Goal: Task Accomplishment & Management: Complete application form

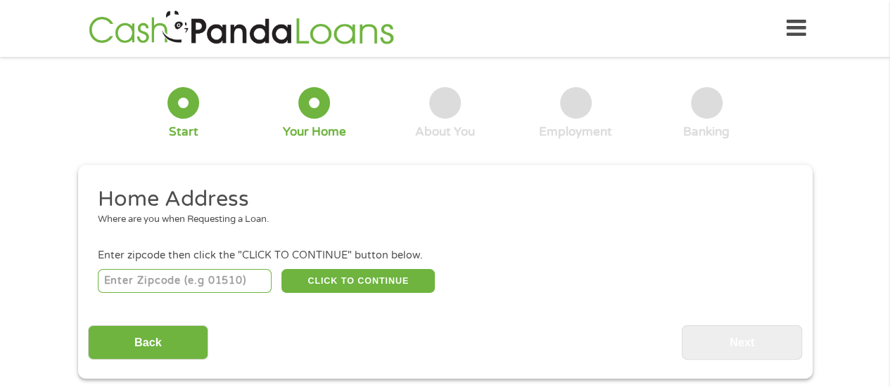
click at [252, 290] on input "number" at bounding box center [185, 281] width 174 height 24
type input "7302"
click at [252, 290] on input "7302" at bounding box center [185, 281] width 174 height 24
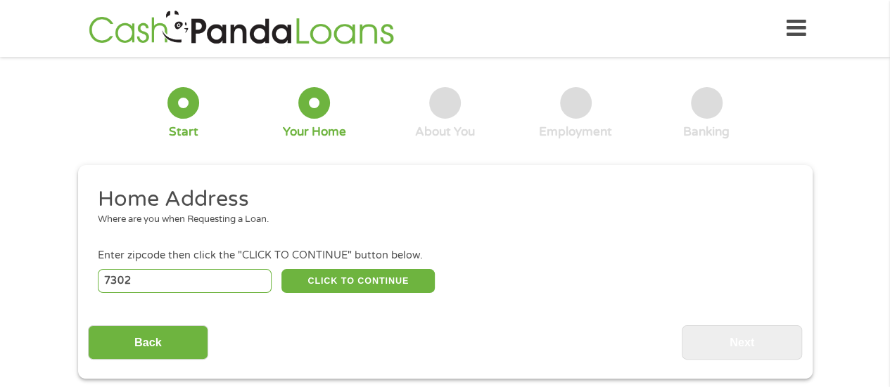
click at [221, 278] on input "7302" at bounding box center [185, 281] width 174 height 24
type input "7302"
click at [217, 278] on input "7302" at bounding box center [185, 281] width 174 height 24
click at [259, 283] on input "7301" at bounding box center [185, 281] width 174 height 24
click at [259, 269] on input "7301" at bounding box center [185, 281] width 174 height 24
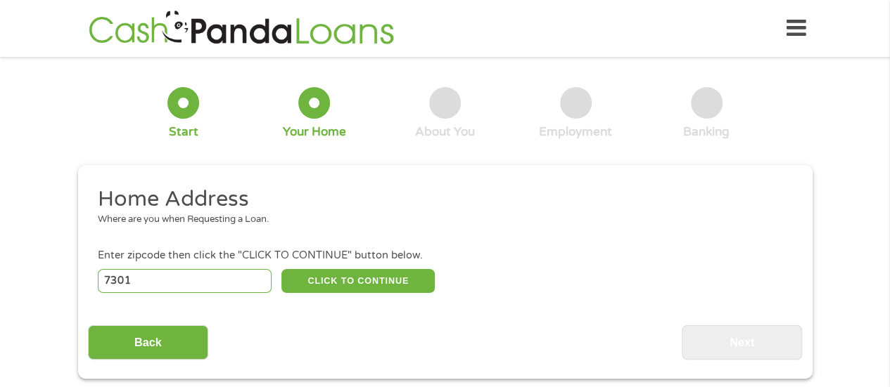
click at [202, 294] on div "7301 CLICK TO CONTINUE Please recheck your Zipcode, it seems to be Incorrect" at bounding box center [444, 281] width 693 height 29
click at [202, 283] on input "7301" at bounding box center [185, 281] width 174 height 24
click at [202, 283] on input "7302" at bounding box center [185, 281] width 174 height 24
type input "7"
type input "44103"
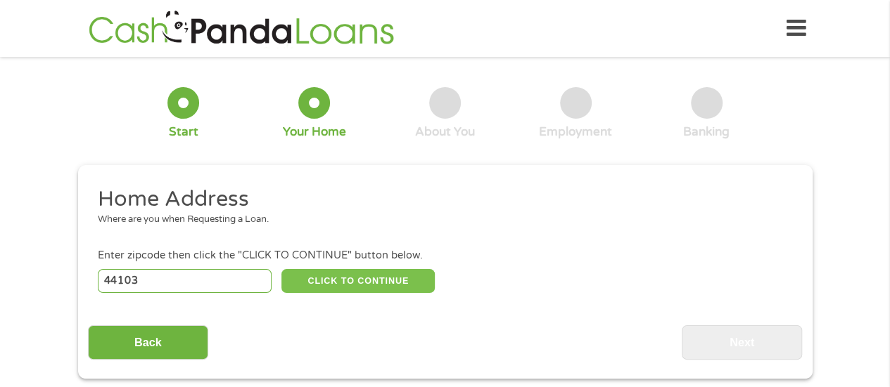
click at [382, 281] on button "CLICK TO CONTINUE" at bounding box center [357, 281] width 153 height 24
type input "44103"
type input "[GEOGRAPHIC_DATA]"
select select "[US_STATE]"
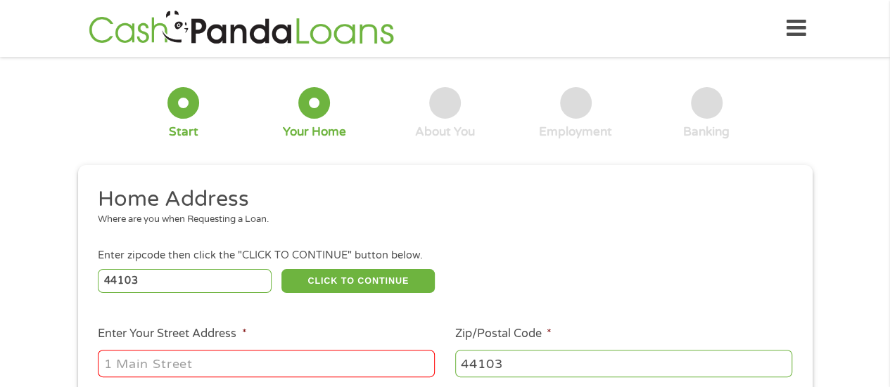
click at [300, 358] on input "Enter Your Street Address *" at bounding box center [266, 363] width 337 height 27
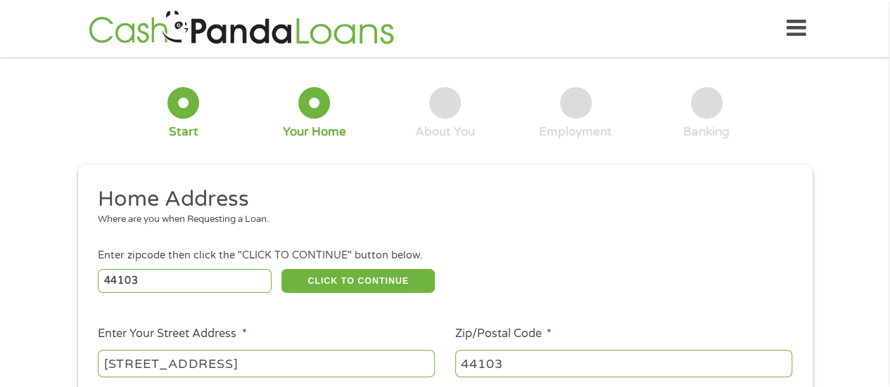
click at [150, 364] on input "[STREET_ADDRESS]" at bounding box center [266, 363] width 337 height 27
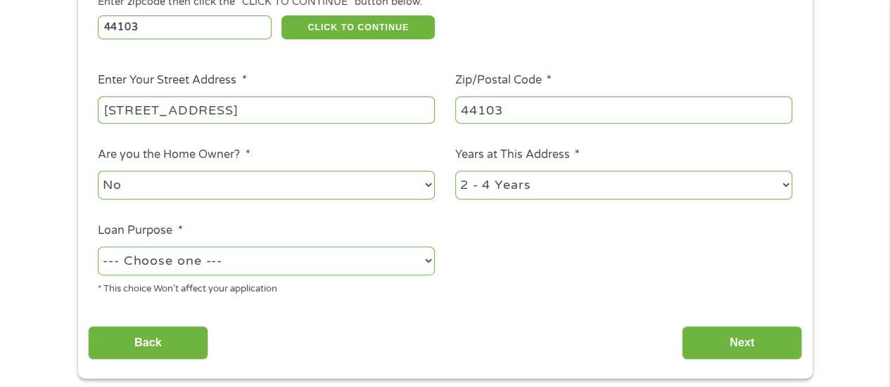
scroll to position [280, 0]
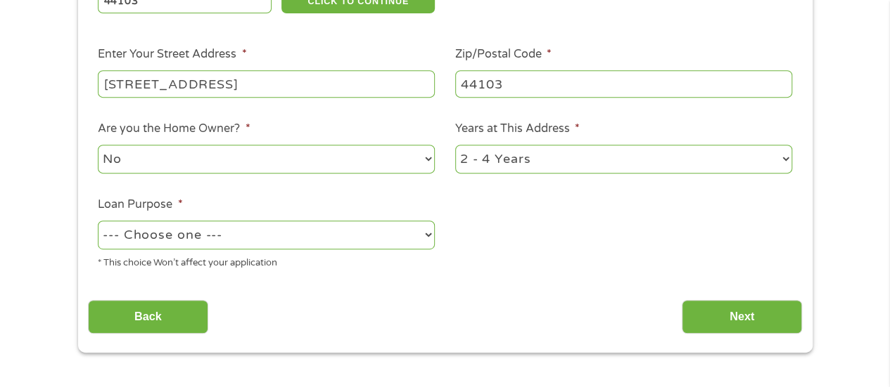
type input "[STREET_ADDRESS]"
click at [349, 162] on select "No Yes" at bounding box center [266, 159] width 337 height 29
click at [98, 146] on select "No Yes" at bounding box center [266, 159] width 337 height 29
click at [344, 239] on select "--- Choose one --- Pay Bills Debt Consolidation Home Improvement Major Purchase…" at bounding box center [266, 235] width 337 height 29
click at [332, 288] on div "Home Address Where are you when Requesting a Loan. Enter zipcode then click the…" at bounding box center [445, 120] width 714 height 429
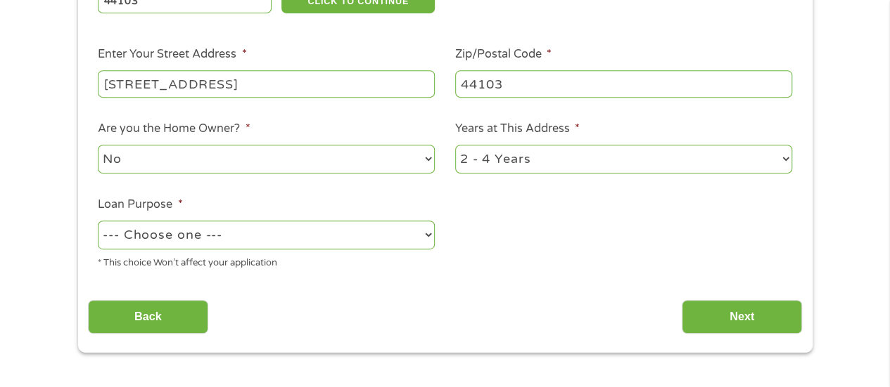
click at [326, 236] on select "--- Choose one --- Pay Bills Debt Consolidation Home Improvement Major Purchase…" at bounding box center [266, 235] width 337 height 29
select select "other"
click at [98, 222] on select "--- Choose one --- Pay Bills Debt Consolidation Home Improvement Major Purchase…" at bounding box center [266, 235] width 337 height 29
click at [699, 309] on input "Next" at bounding box center [741, 317] width 120 height 34
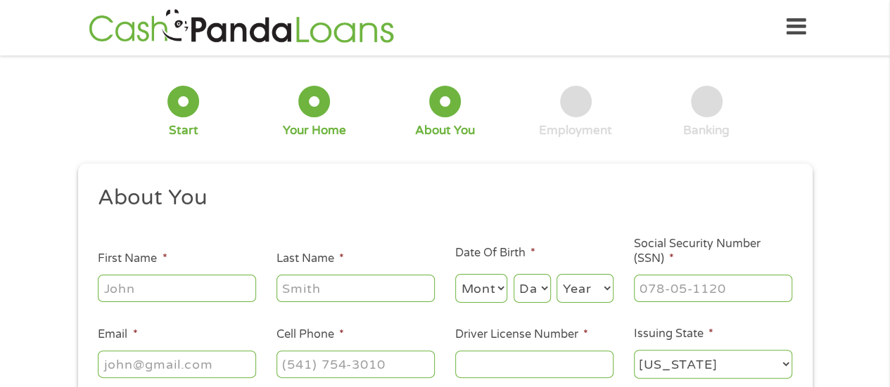
scroll to position [0, 0]
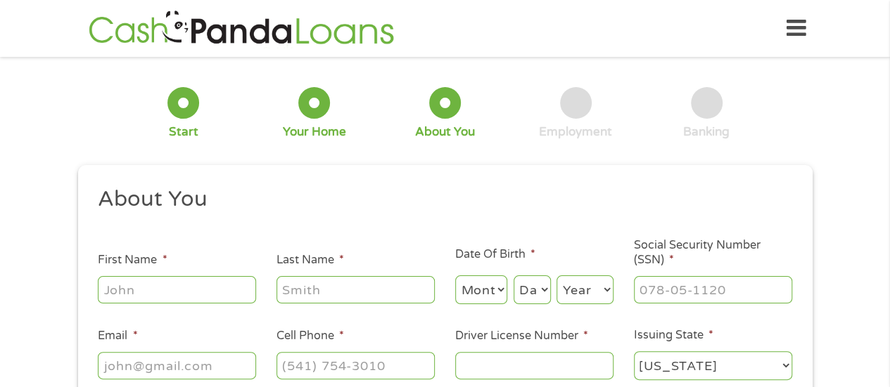
click at [195, 288] on input "First Name *" at bounding box center [177, 289] width 158 height 27
type input "Arielle"
type input "Hall"
click at [481, 302] on select "Month 1 2 3 4 5 6 7 8 9 10 11 12" at bounding box center [481, 290] width 53 height 29
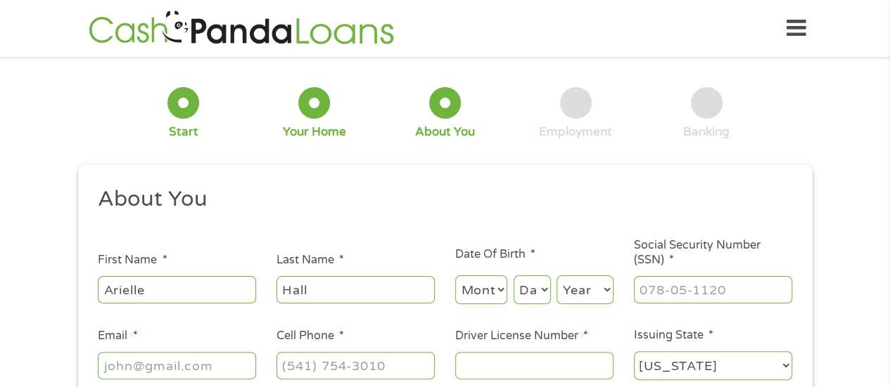
select select "9"
click at [455, 276] on select "Month 1 2 3 4 5 6 7 8 9 10 11 12" at bounding box center [481, 290] width 53 height 29
click at [524, 276] on select "Day 1 2 3 4 5 6 7 8 9 10 11 12 13 14 15 16 17 18 19 20 21 22 23 24 25 26 27 28 …" at bounding box center [531, 290] width 37 height 29
select select "2"
click at [513, 276] on select "Day 1 2 3 4 5 6 7 8 9 10 11 12 13 14 15 16 17 18 19 20 21 22 23 24 25 26 27 28 …" at bounding box center [531, 290] width 37 height 29
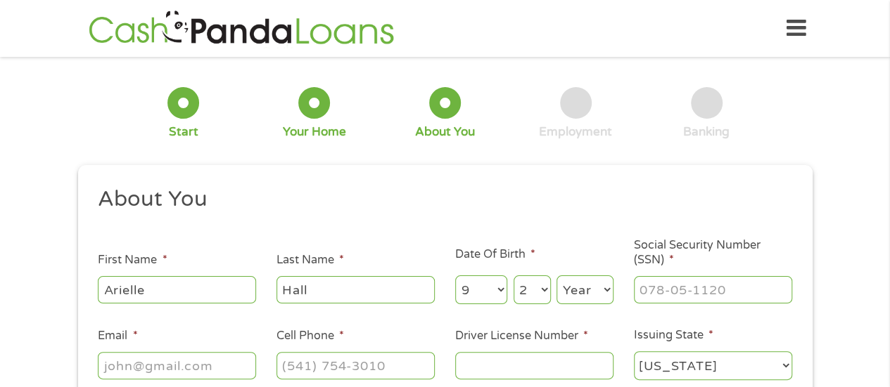
click at [570, 300] on select "Year [DATE] 2006 2005 2004 2003 2002 2001 2000 1999 1998 1997 1996 1995 1994 19…" at bounding box center [584, 290] width 57 height 29
select select "1995"
click at [556, 276] on select "Year [DATE] 2006 2005 2004 2003 2002 2001 2000 1999 1998 1997 1996 1995 1994 19…" at bounding box center [584, 290] width 57 height 29
click at [681, 300] on input "___-__-____" at bounding box center [713, 289] width 158 height 27
type input "287-98-9033"
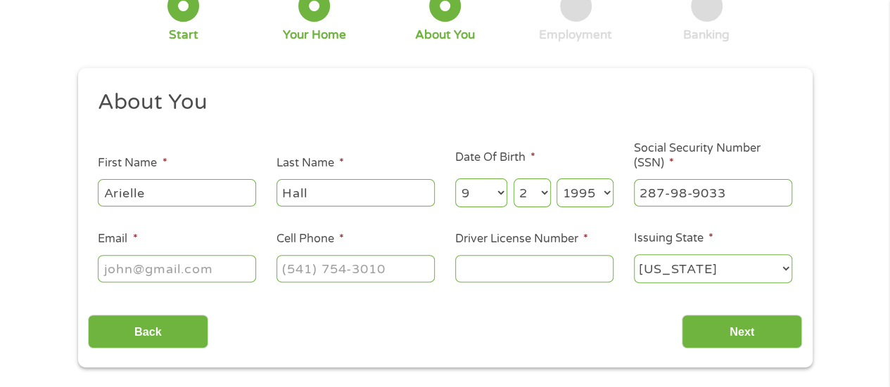
scroll to position [127, 0]
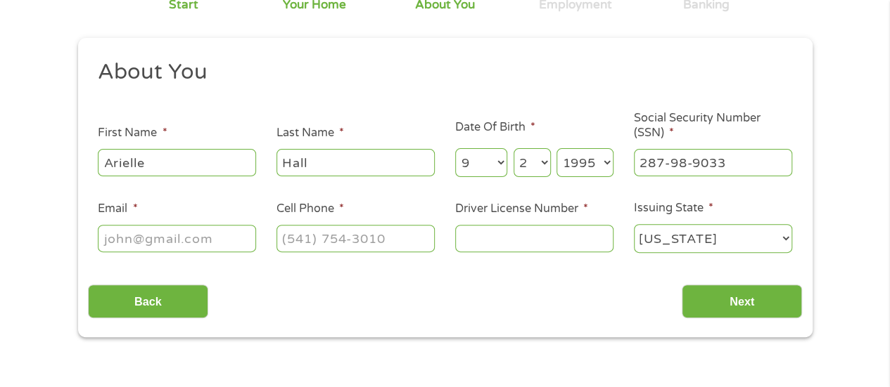
click at [214, 251] on input "Email *" at bounding box center [177, 238] width 158 height 27
type input "[EMAIL_ADDRESS][DOMAIN_NAME]"
click at [321, 244] on input "(___) ___-____" at bounding box center [355, 238] width 158 height 27
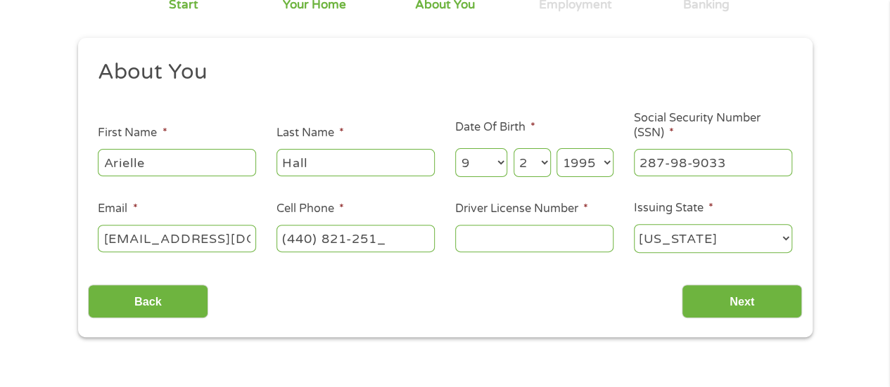
type input "[PHONE_NUMBER]"
click at [495, 240] on input "Driver License Number *" at bounding box center [534, 238] width 158 height 27
type input "UE019221"
click at [717, 248] on select "[US_STATE] [US_STATE] [US_STATE] [US_STATE] [US_STATE] [US_STATE] [US_STATE] [U…" at bounding box center [713, 238] width 158 height 29
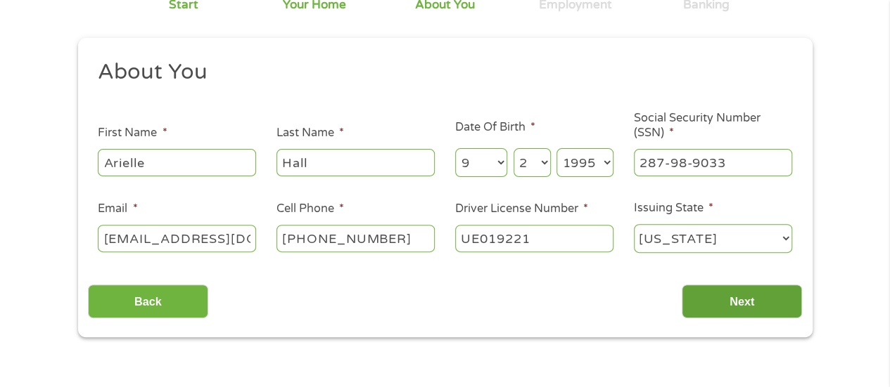
click at [731, 319] on input "Next" at bounding box center [741, 302] width 120 height 34
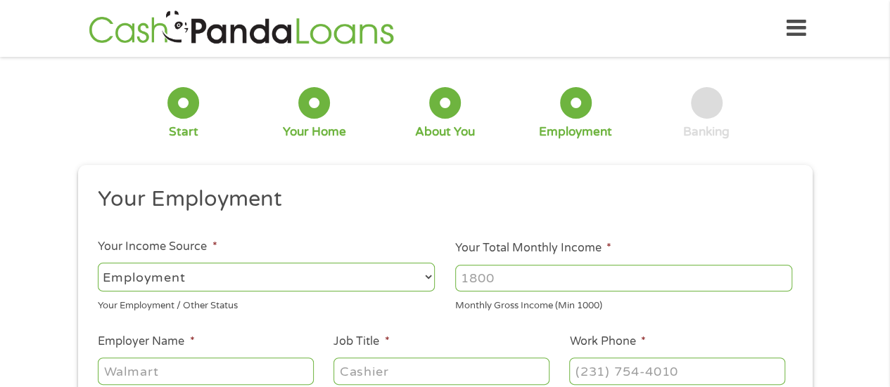
click at [608, 265] on input "Your Total Monthly Income *" at bounding box center [623, 278] width 337 height 27
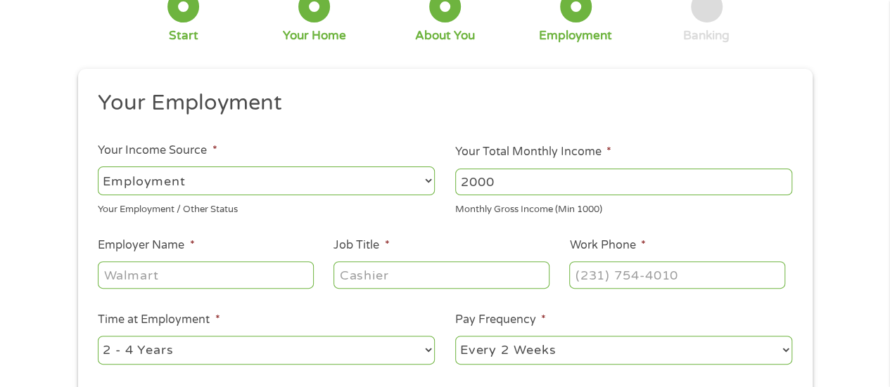
scroll to position [101, 0]
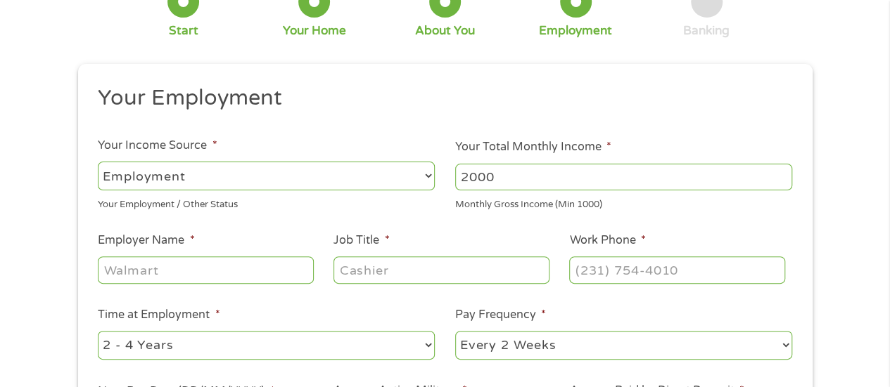
type input "2000"
click at [217, 274] on input "Employer Name *" at bounding box center [205, 270] width 215 height 27
type input "Amazon"
click at [375, 275] on input "Job Title *" at bounding box center [440, 270] width 215 height 27
type input "Distribution Employee"
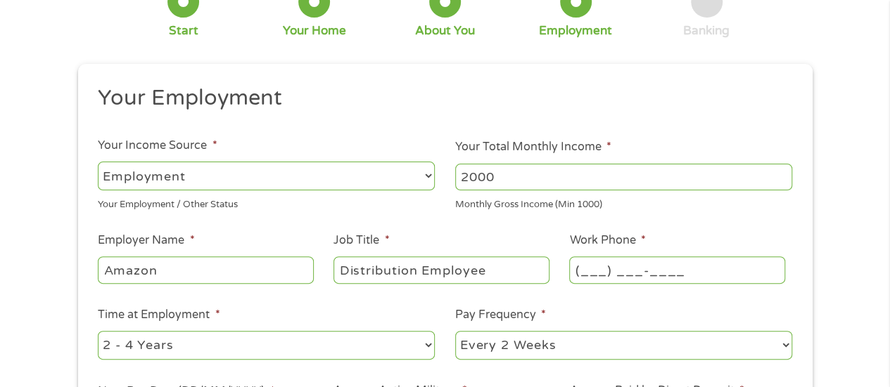
click at [608, 276] on input "(___) ___-____" at bounding box center [676, 270] width 215 height 27
type input "[PHONE_NUMBER]"
click at [283, 340] on select "--- Choose one --- 1 Year or less 1 - 2 Years 2 - 4 Years Over 4 Years" at bounding box center [266, 345] width 337 height 29
select select "12months"
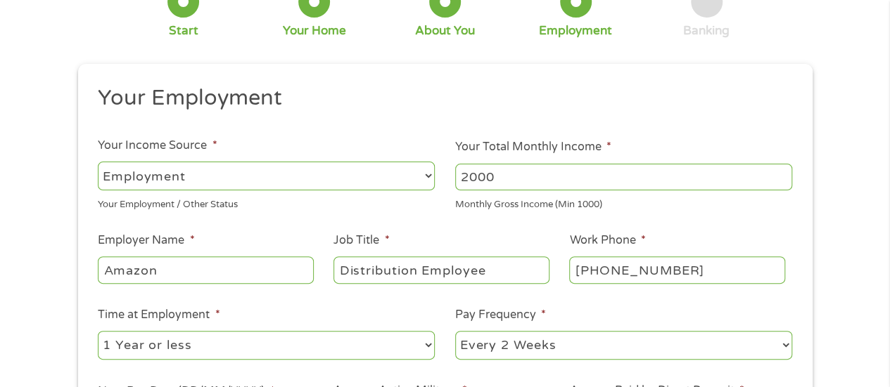
click at [98, 331] on select "--- Choose one --- 1 Year or less 1 - 2 Years 2 - 4 Years Over 4 Years" at bounding box center [266, 345] width 337 height 29
click at [651, 339] on select "--- Choose one --- Every 2 Weeks Every Week Monthly Semi-Monthly" at bounding box center [623, 345] width 337 height 29
select select "weekly"
click at [455, 331] on select "--- Choose one --- Every 2 Weeks Every Week Monthly Semi-Monthly" at bounding box center [623, 345] width 337 height 29
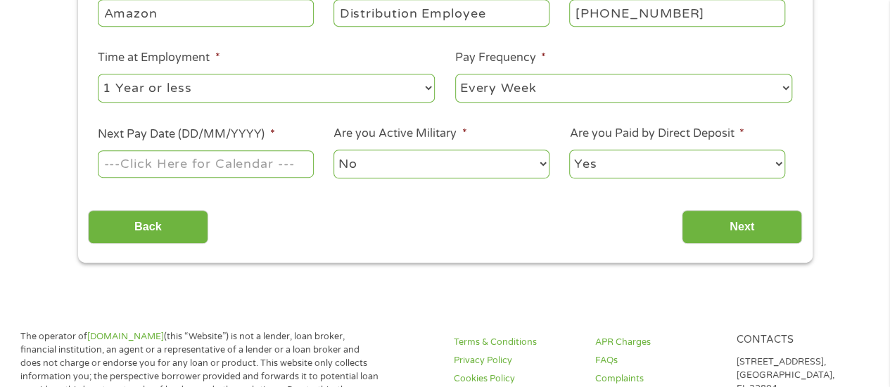
scroll to position [373, 0]
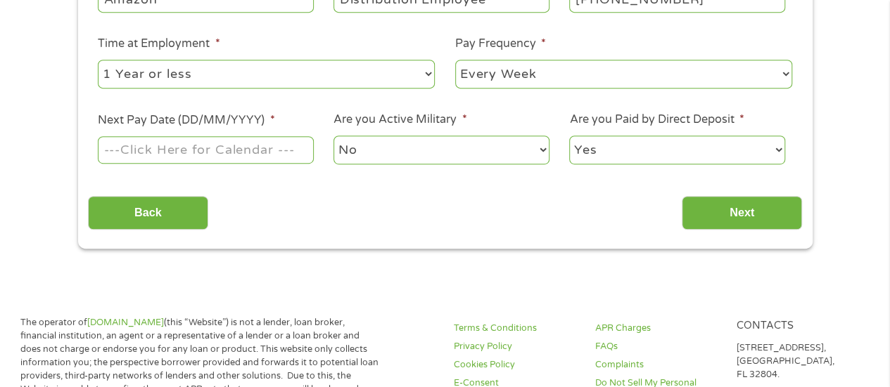
click at [205, 149] on input "Next Pay Date (DD/MM/YYYY) *" at bounding box center [205, 149] width 215 height 27
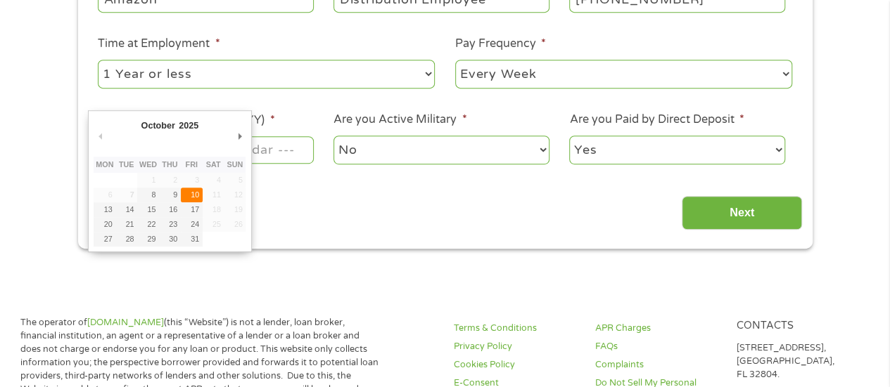
type input "[DATE]"
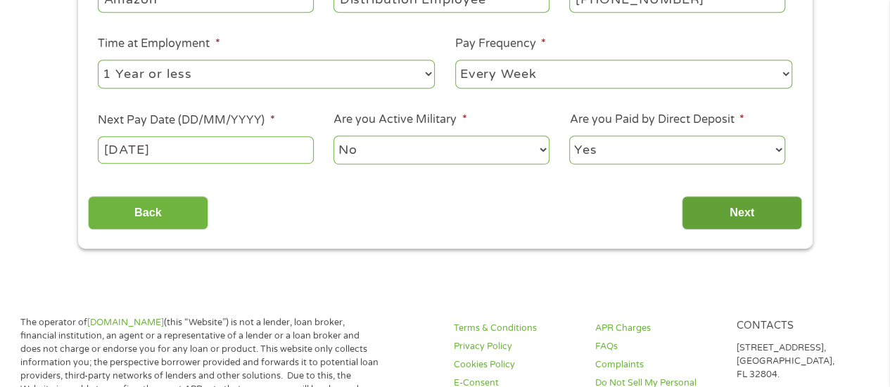
click at [734, 220] on input "Next" at bounding box center [741, 213] width 120 height 34
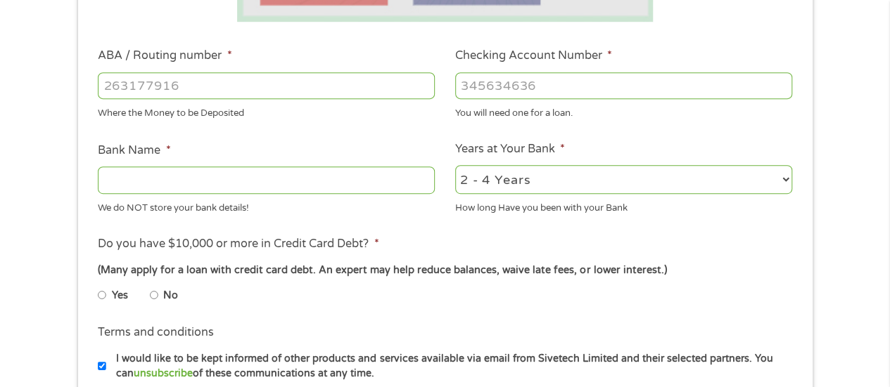
scroll to position [410, 0]
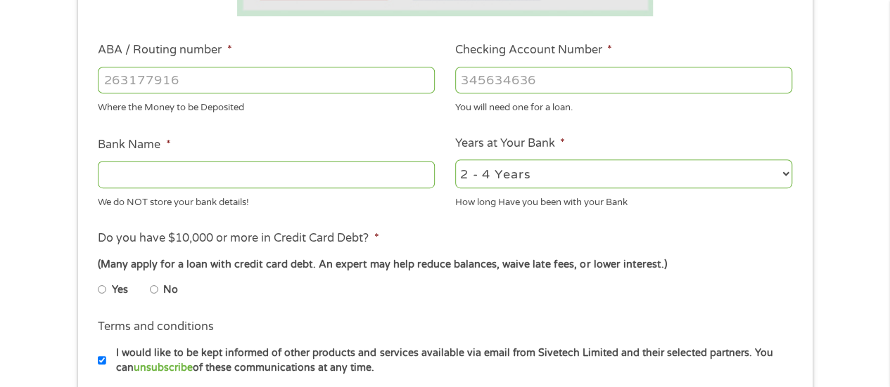
click at [199, 75] on input "ABA / Routing number *" at bounding box center [266, 80] width 337 height 27
click at [151, 286] on input "No" at bounding box center [154, 289] width 8 height 23
radio input "true"
click at [165, 75] on input "ABA / Routing number *" at bounding box center [266, 80] width 337 height 27
type input "31101169"
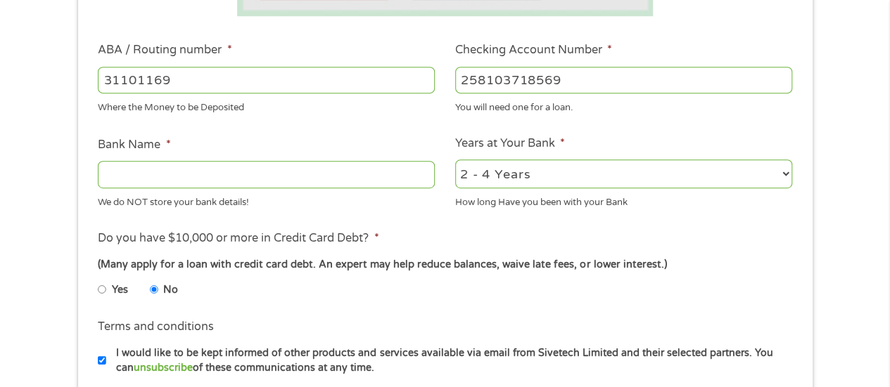
type input "258103718569"
type input "bancorp bank"
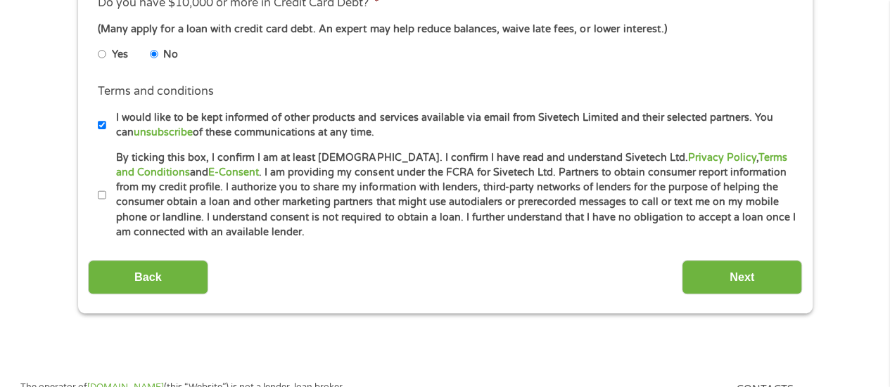
scroll to position [647, 0]
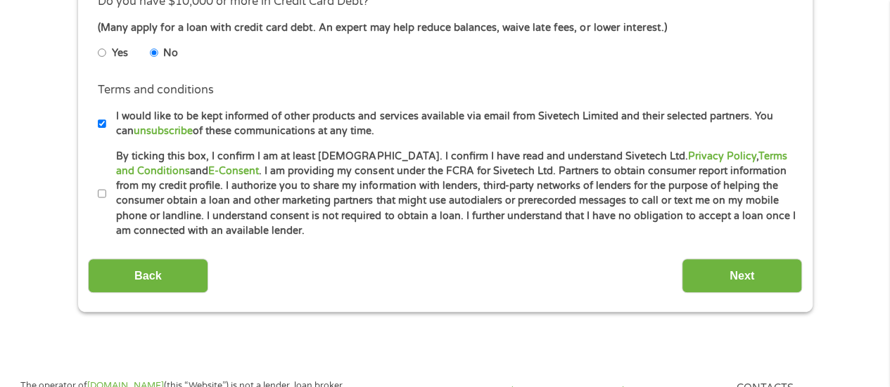
click at [98, 188] on input "By ticking this box, I confirm I am at least [DEMOGRAPHIC_DATA]. I confirm I ha…" at bounding box center [102, 194] width 8 height 23
checkbox input "true"
click at [731, 276] on input "Next" at bounding box center [741, 276] width 120 height 34
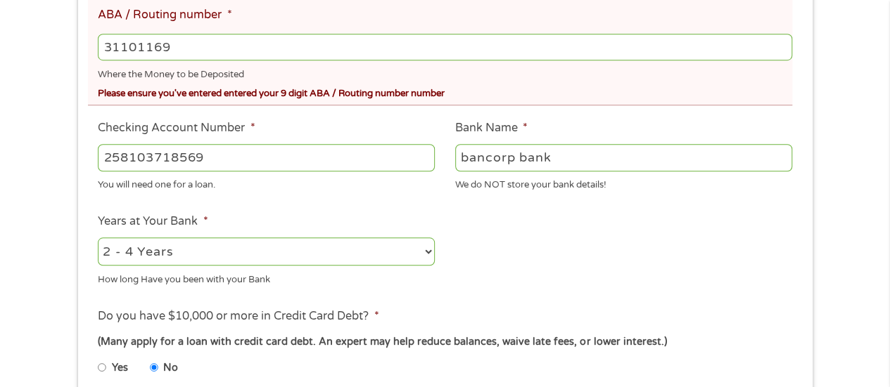
scroll to position [522, 0]
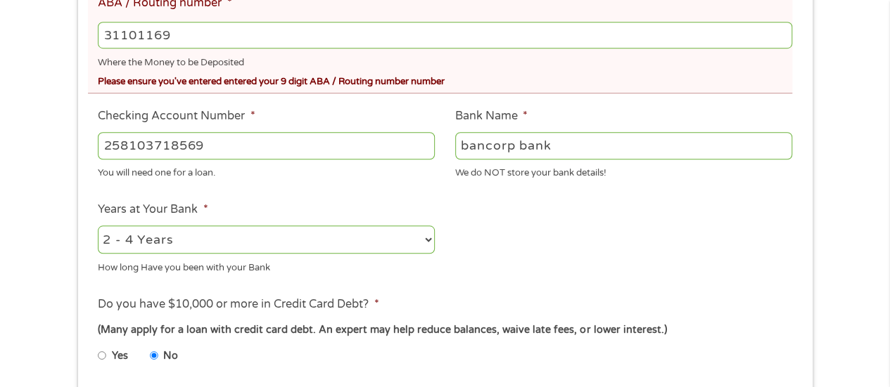
click at [383, 37] on input "31101169" at bounding box center [444, 35] width 693 height 27
click at [280, 27] on input "31101169" at bounding box center [444, 35] width 693 height 27
type input "3"
type input "031101169"
type input "THE BANCORPCOM"
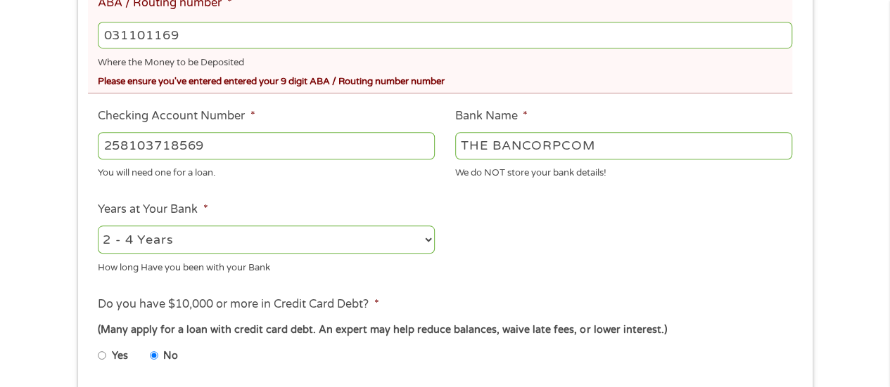
type input "031101169"
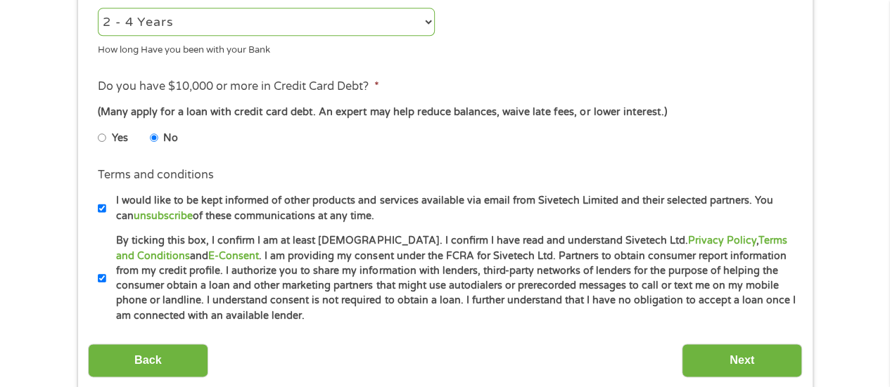
scroll to position [755, 0]
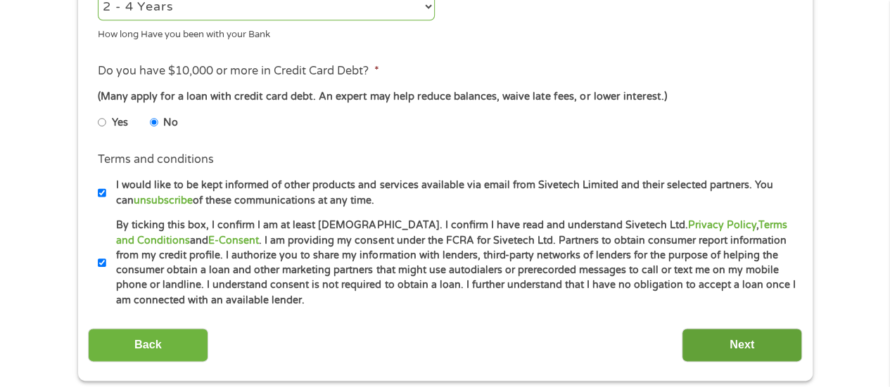
drag, startPoint x: 712, startPoint y: 327, endPoint x: 715, endPoint y: 339, distance: 12.3
click at [715, 339] on div "Back Next" at bounding box center [445, 340] width 714 height 44
click at [715, 339] on input "Next" at bounding box center [741, 345] width 120 height 34
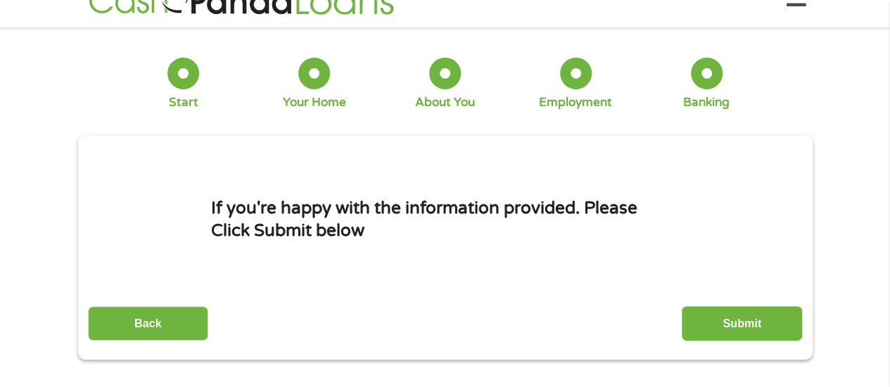
scroll to position [0, 0]
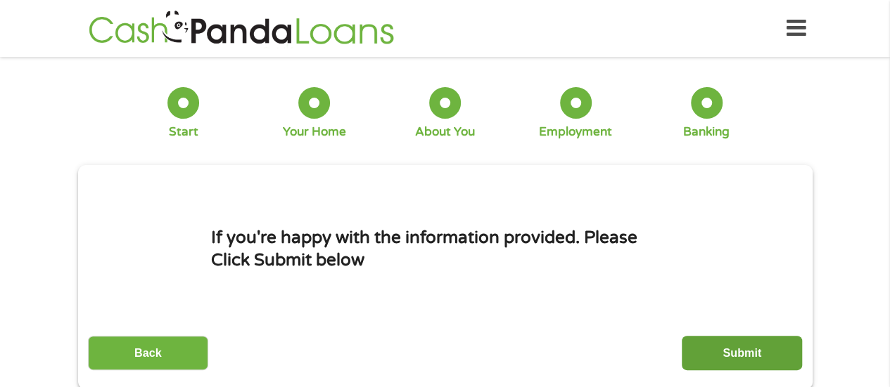
click at [760, 352] on input "Submit" at bounding box center [741, 353] width 120 height 34
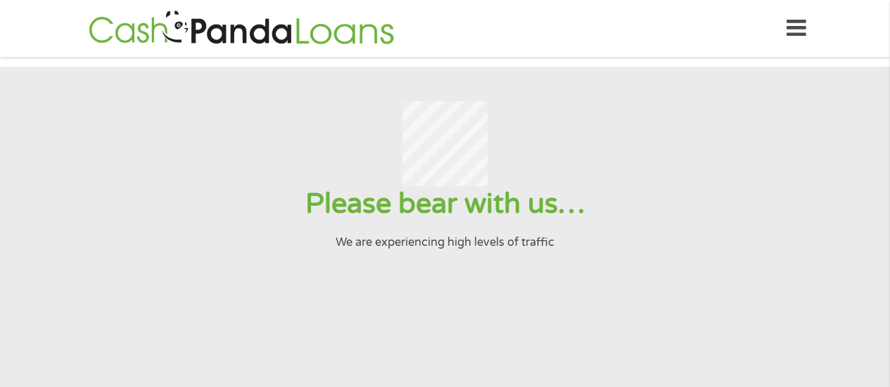
drag, startPoint x: 667, startPoint y: 2, endPoint x: 634, endPoint y: 161, distance: 162.5
drag, startPoint x: 634, startPoint y: 161, endPoint x: 149, endPoint y: 185, distance: 485.1
drag, startPoint x: 149, startPoint y: 185, endPoint x: 702, endPoint y: 107, distance: 558.2
drag, startPoint x: 702, startPoint y: 107, endPoint x: 747, endPoint y: 192, distance: 96.3
click at [747, 186] on div at bounding box center [444, 143] width 855 height 85
